Goal: Navigation & Orientation: Go to known website

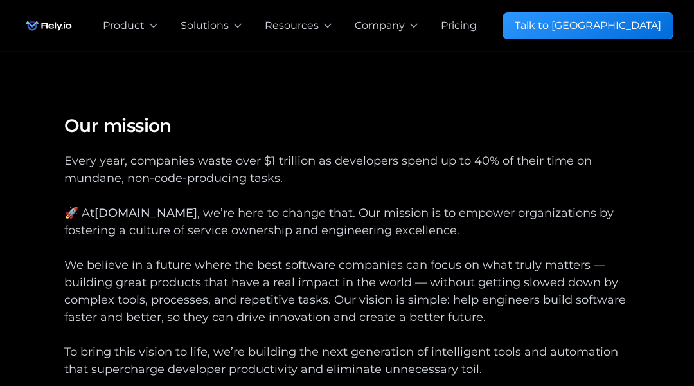
scroll to position [4500, 0]
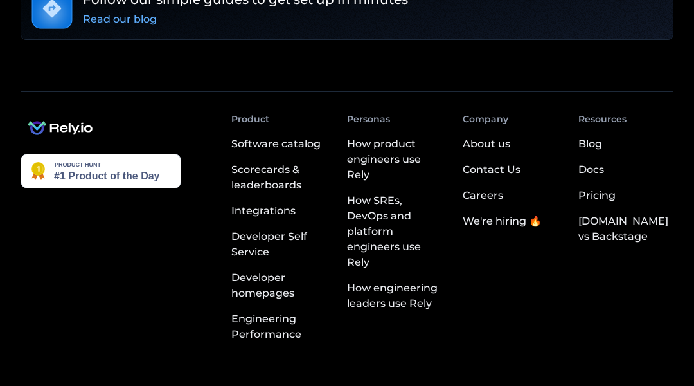
click at [64, 112] on img at bounding box center [61, 127] width 80 height 31
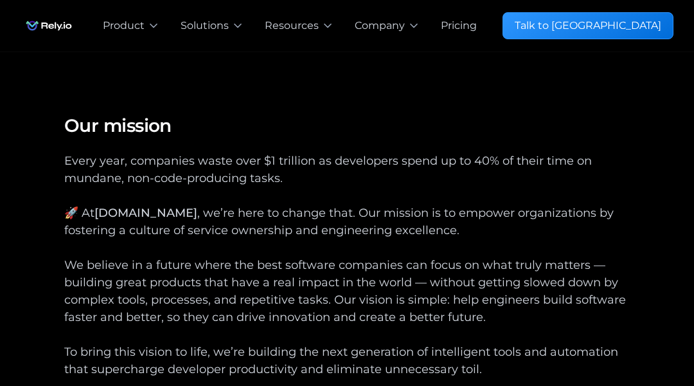
scroll to position [4500, 0]
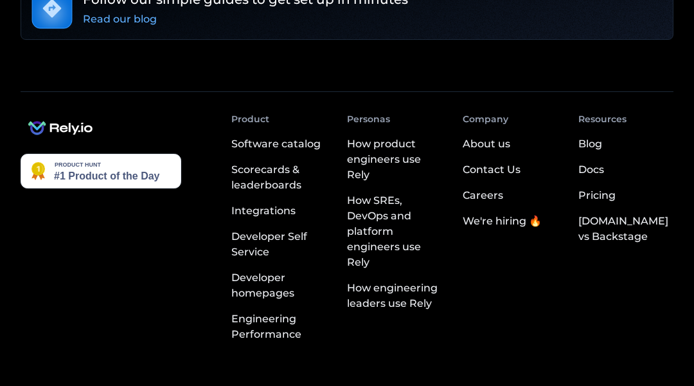
click at [64, 112] on img at bounding box center [61, 127] width 80 height 31
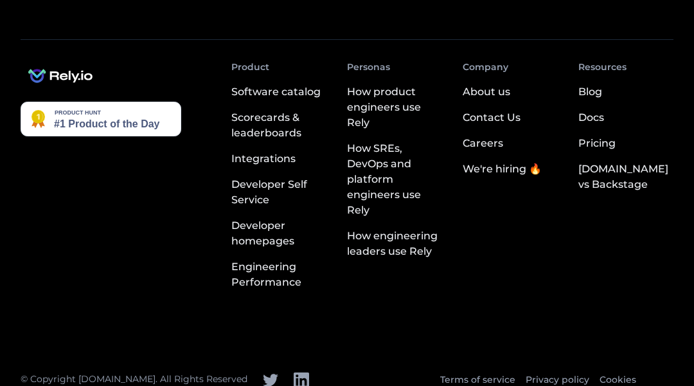
scroll to position [2585, 0]
click at [64, 64] on img at bounding box center [61, 75] width 80 height 31
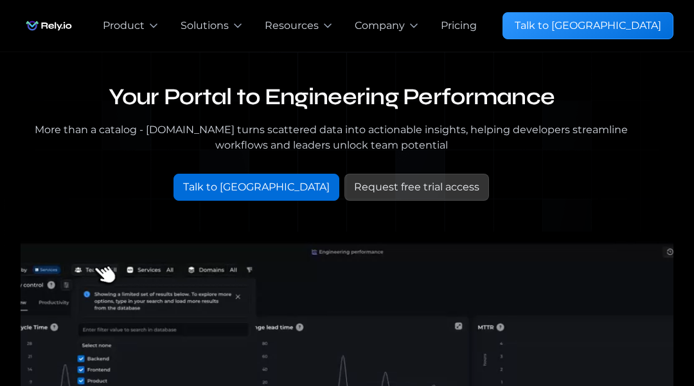
scroll to position [2585, 0]
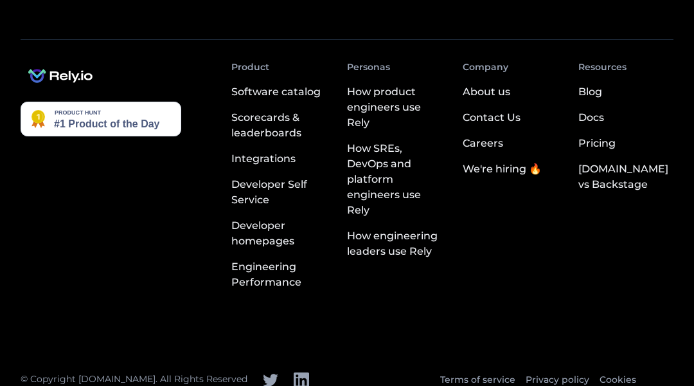
click at [64, 64] on img at bounding box center [61, 75] width 80 height 31
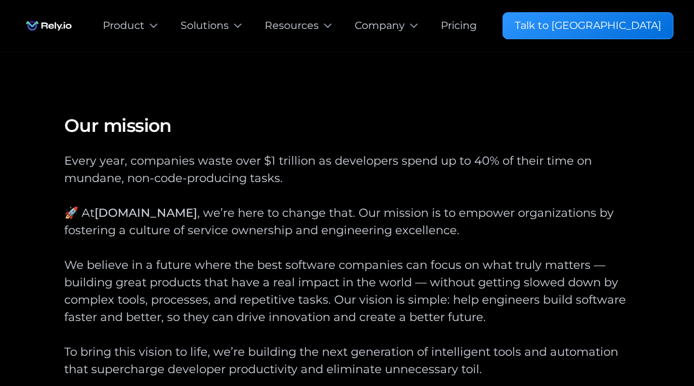
scroll to position [4500, 0]
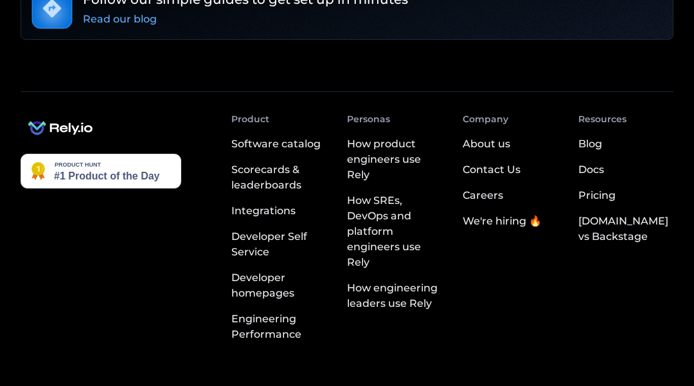
click at [64, 112] on img at bounding box center [61, 127] width 80 height 31
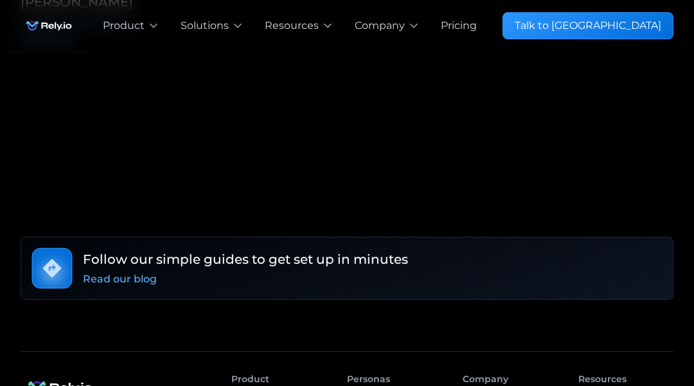
scroll to position [4500, 0]
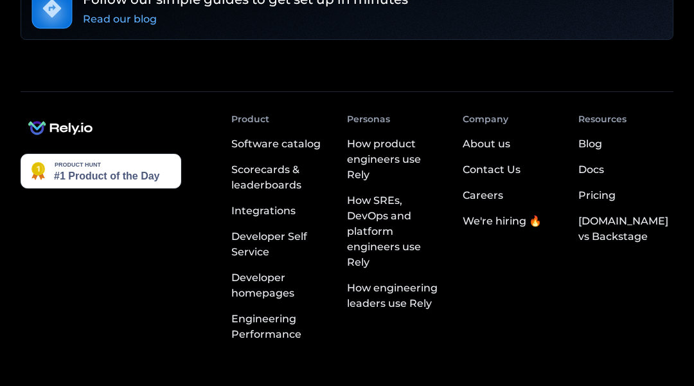
click at [64, 112] on img at bounding box center [61, 127] width 80 height 31
